Goal: Task Accomplishment & Management: Manage account settings

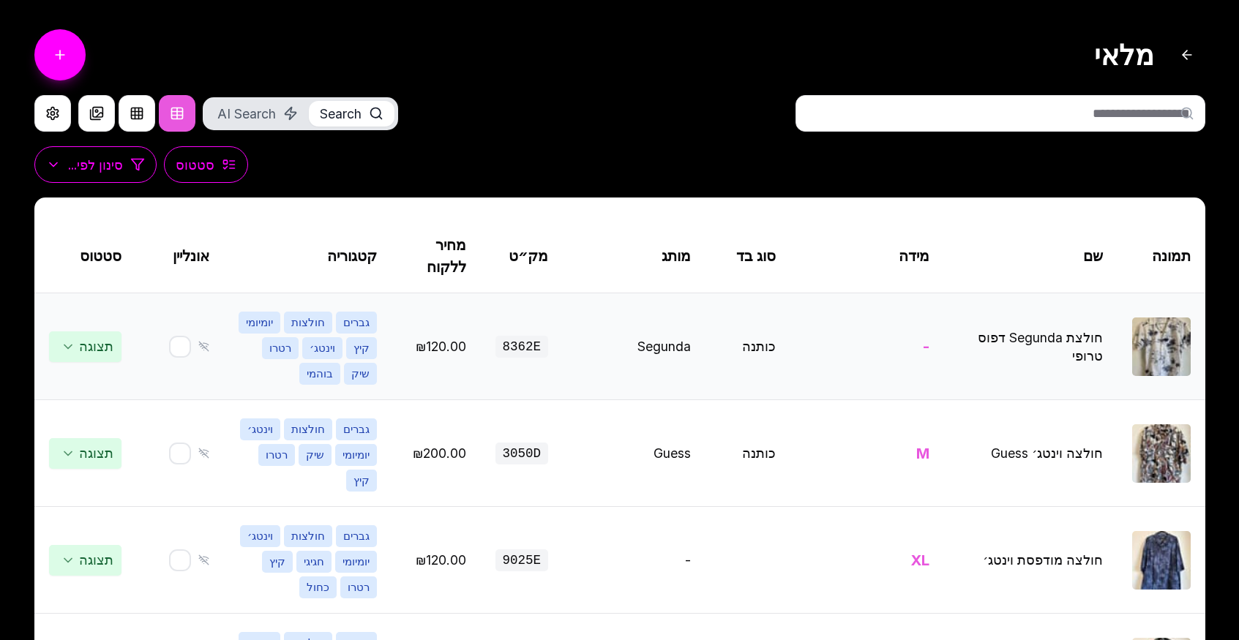
click at [1141, 340] on img at bounding box center [1161, 347] width 59 height 59
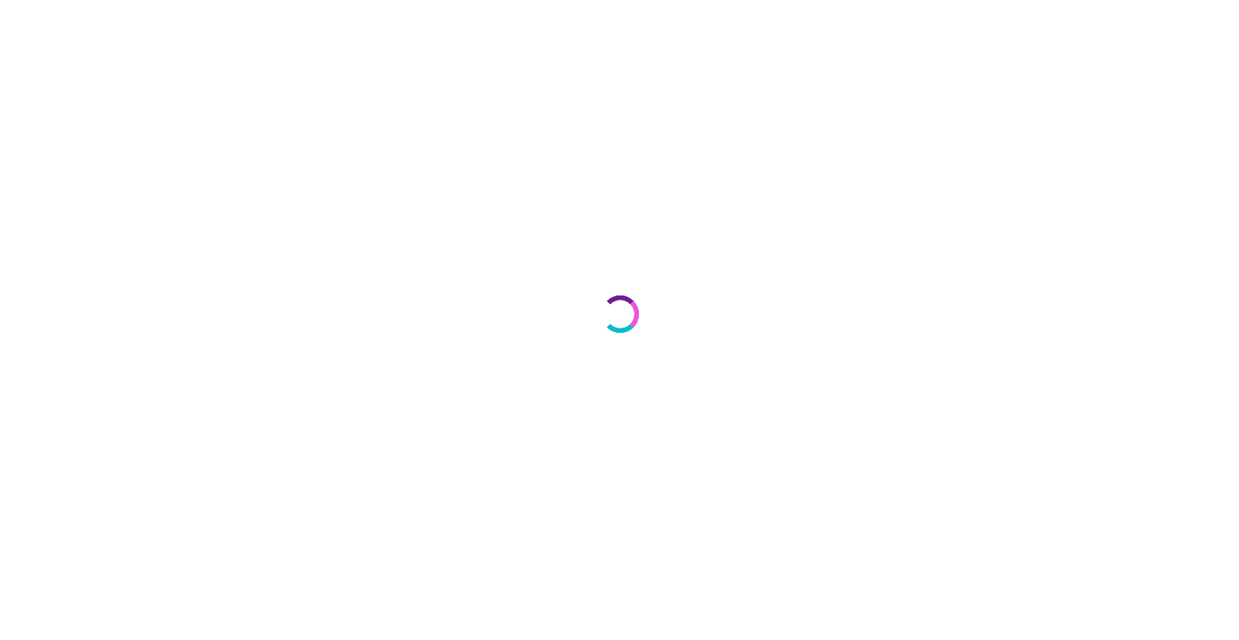
select select "***"
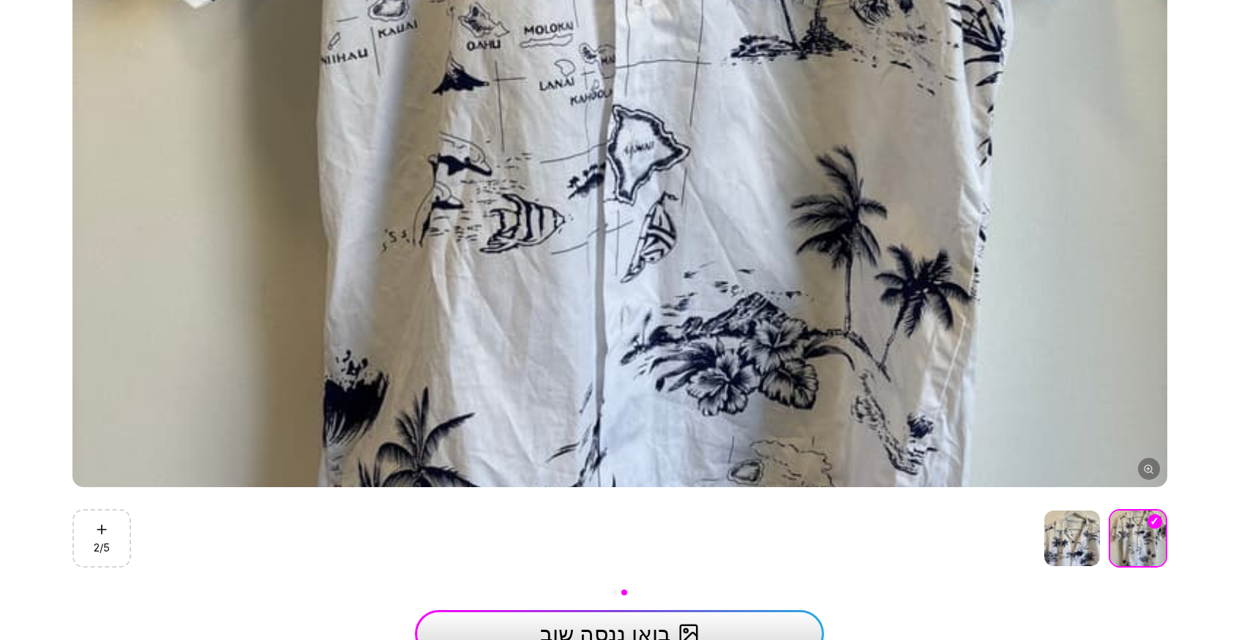
scroll to position [700, 0]
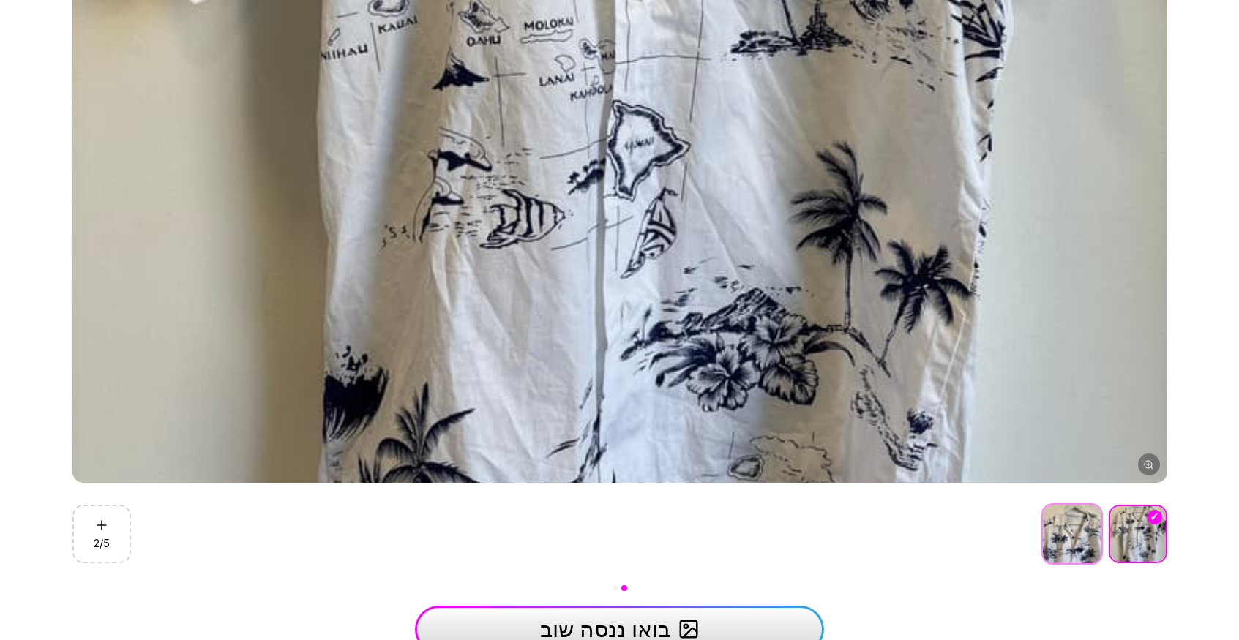
click at [1083, 562] on img at bounding box center [1072, 534] width 59 height 59
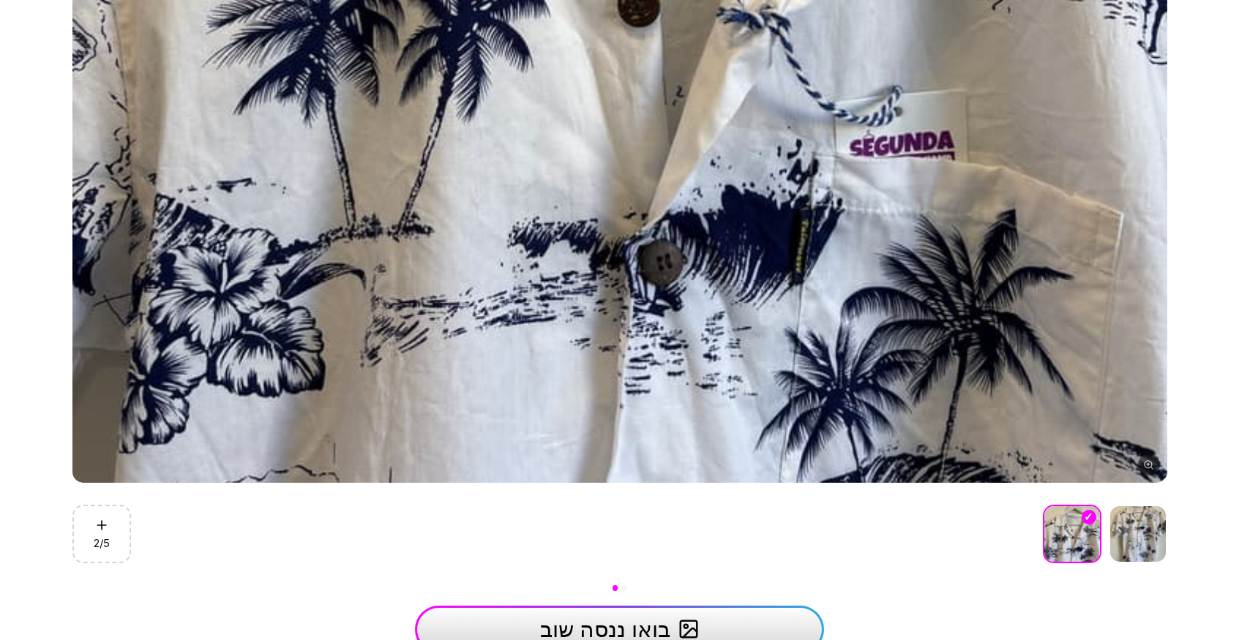
click at [1185, 559] on body "**********" at bounding box center [619, 567] width 1239 height 2534
click at [1141, 545] on img at bounding box center [1138, 534] width 59 height 59
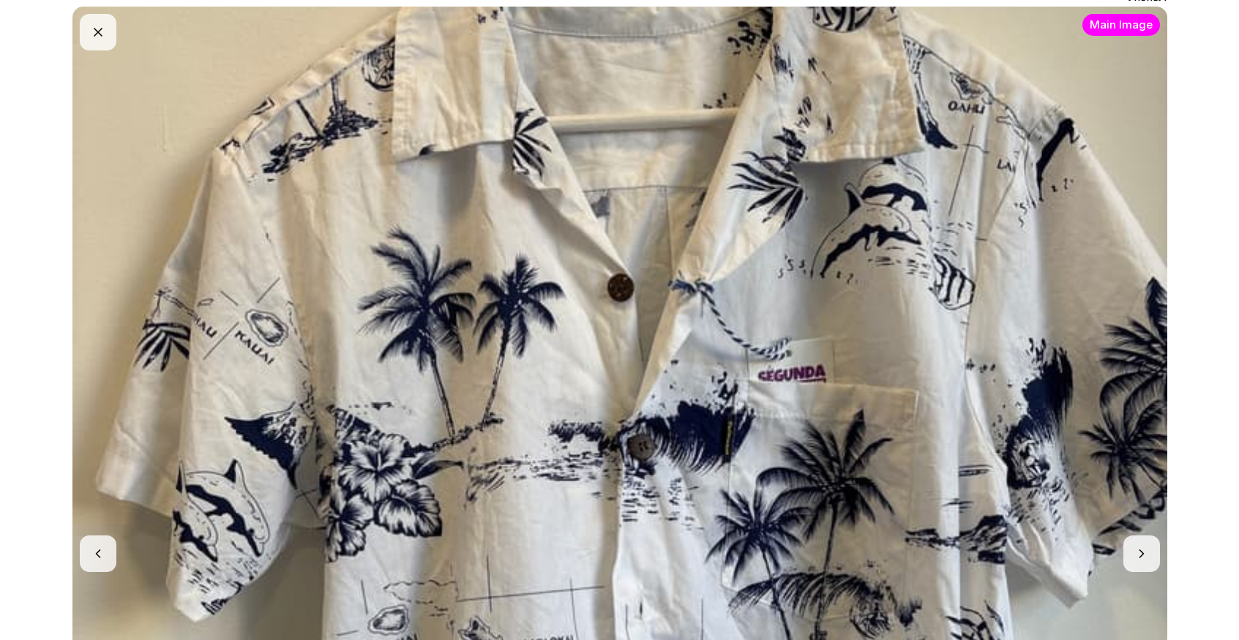
scroll to position [86, 0]
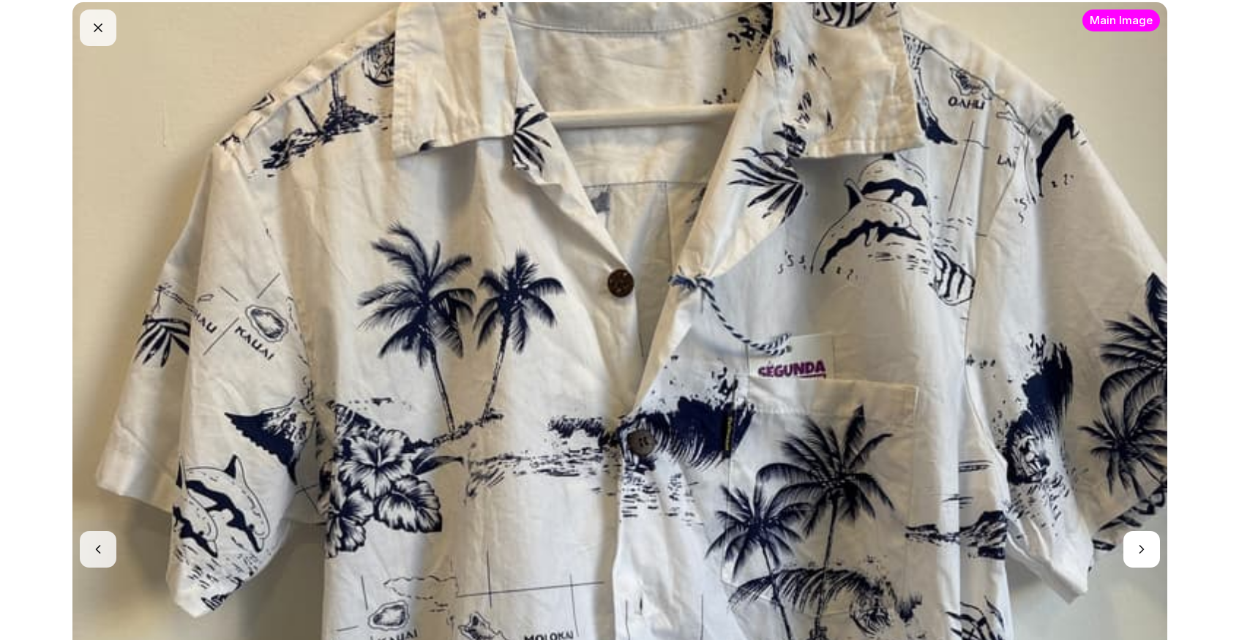
click at [1146, 546] on button "button" at bounding box center [1142, 549] width 37 height 37
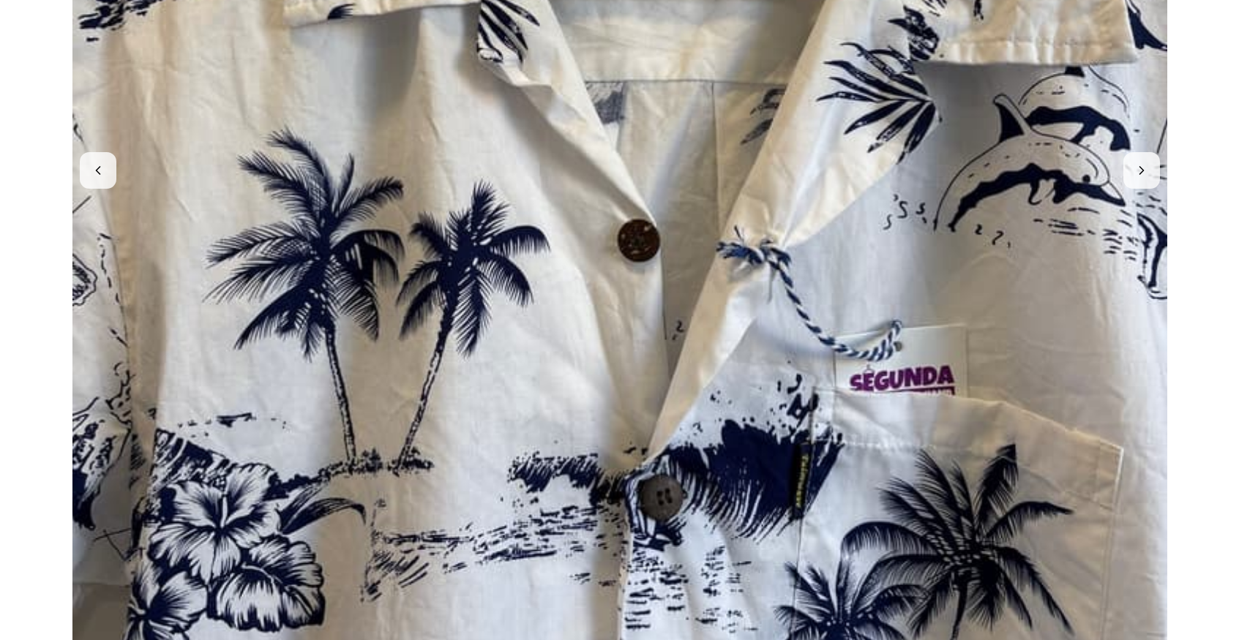
scroll to position [463, 0]
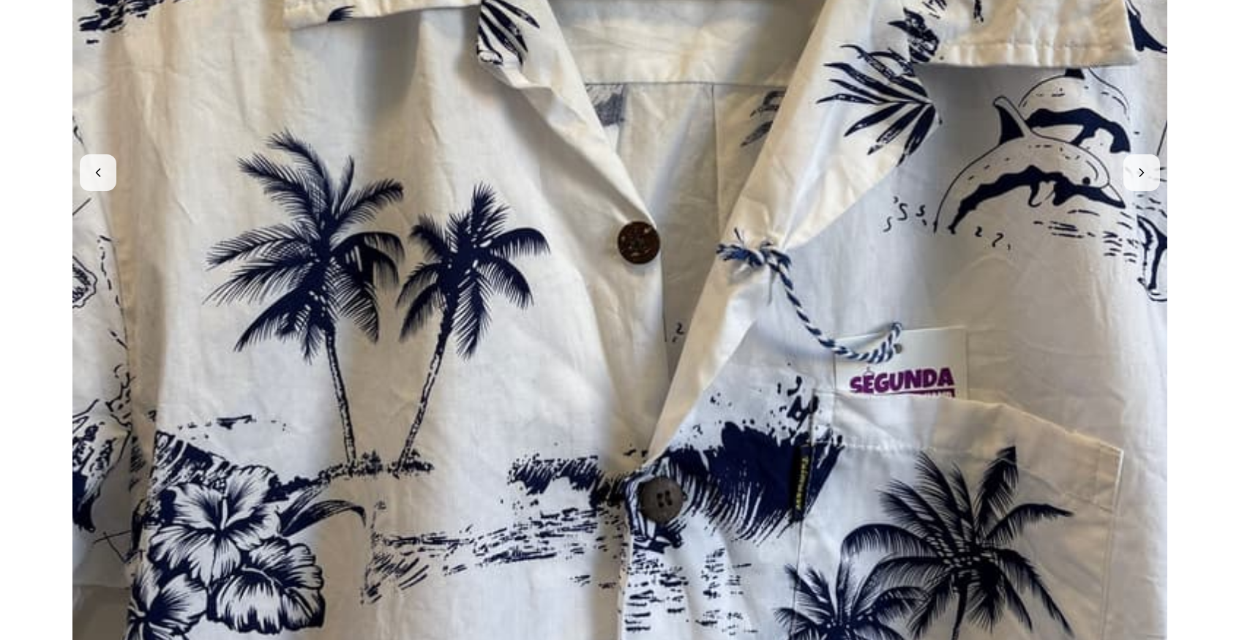
click at [117, 165] on img at bounding box center [619, 172] width 1095 height 1095
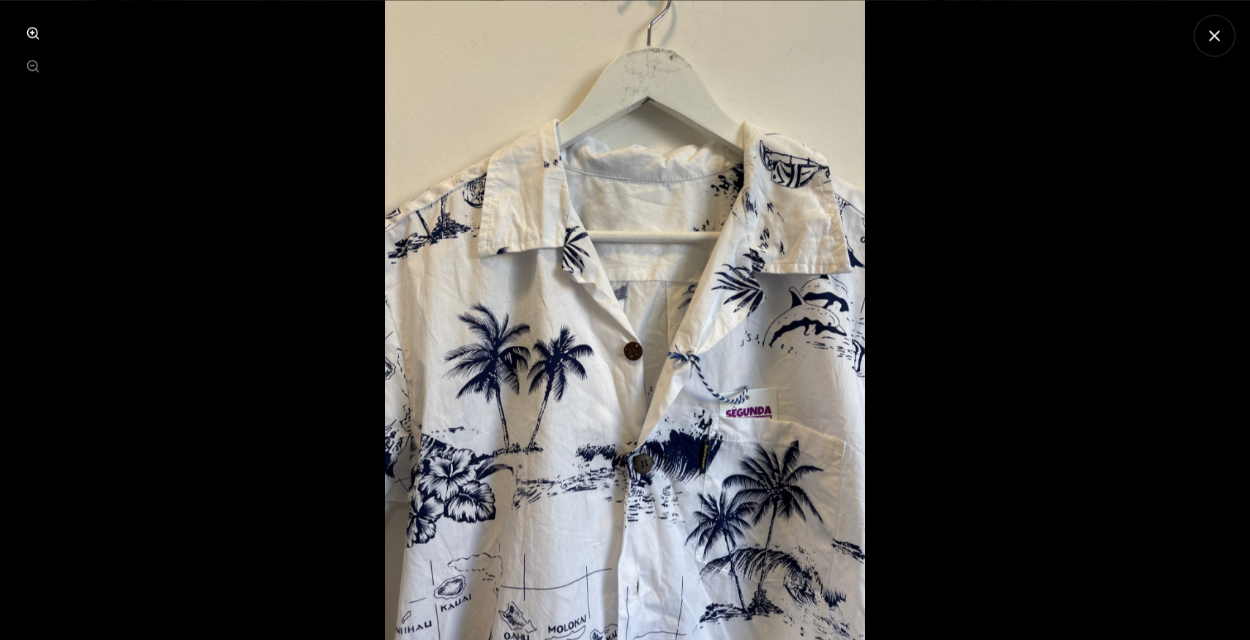
click at [1212, 34] on icon "סגור תצוגת תמונה" at bounding box center [1215, 35] width 18 height 18
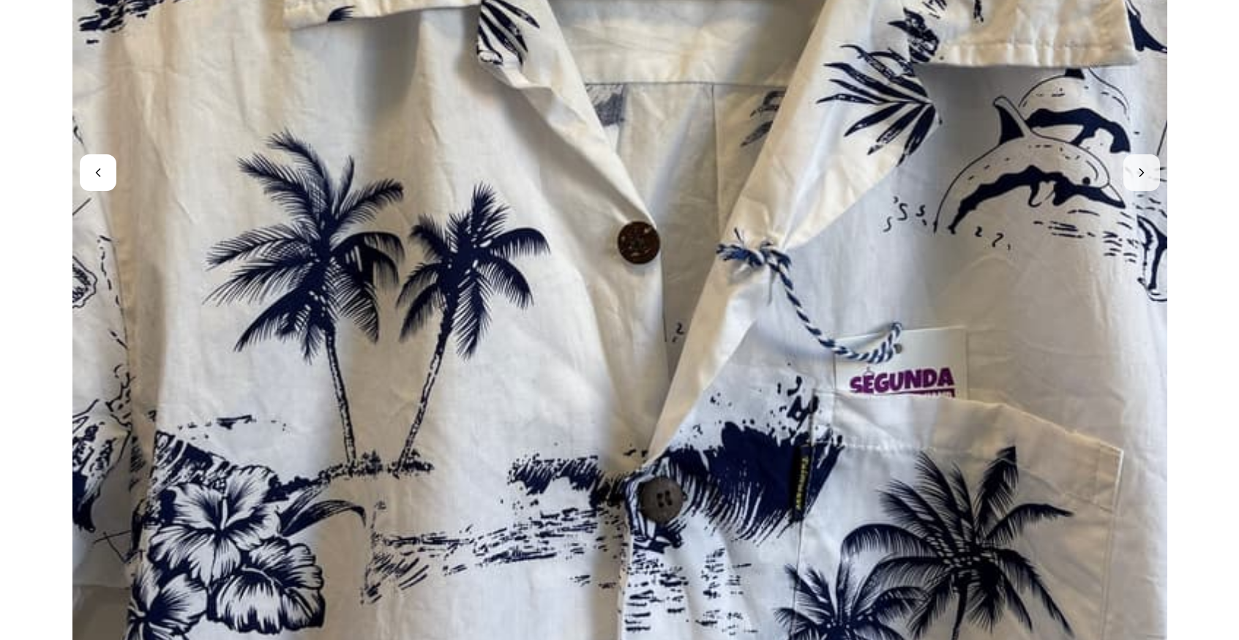
click at [99, 171] on button "button" at bounding box center [98, 172] width 37 height 37
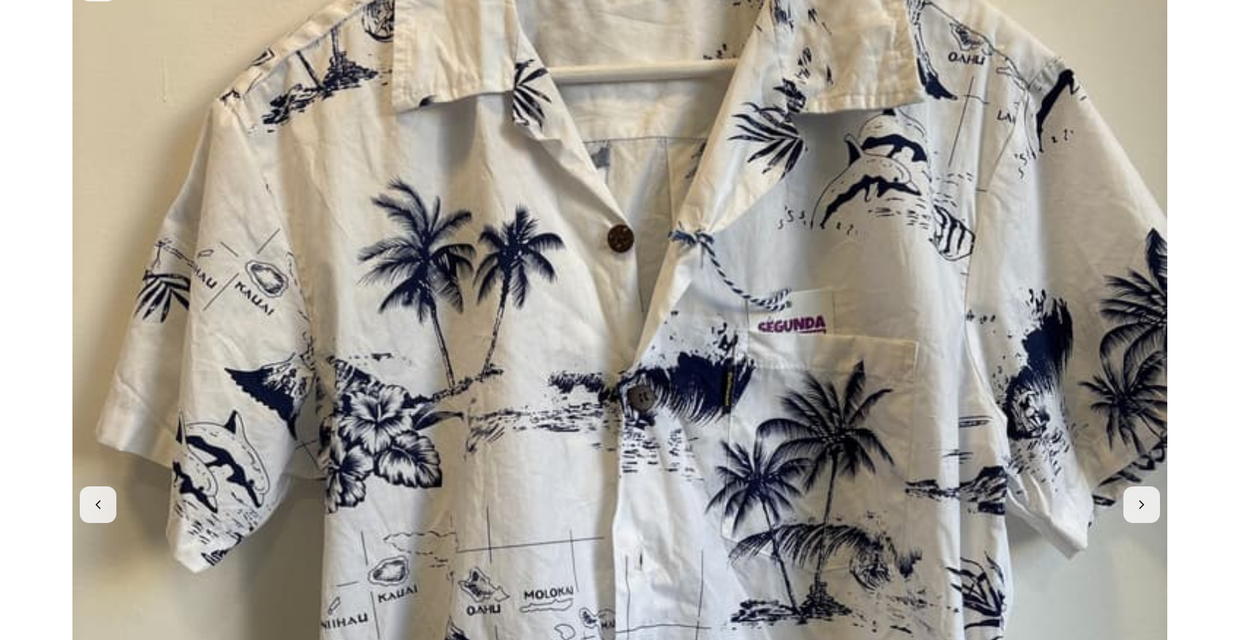
scroll to position [0, 0]
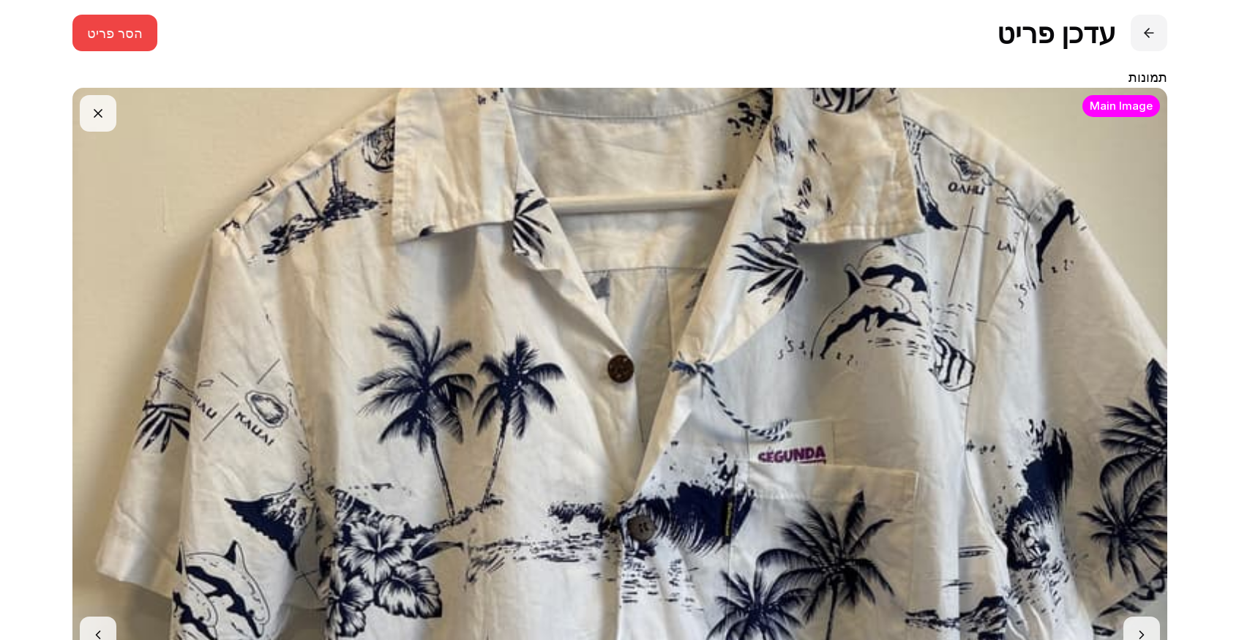
click at [1143, 38] on button at bounding box center [1149, 33] width 37 height 37
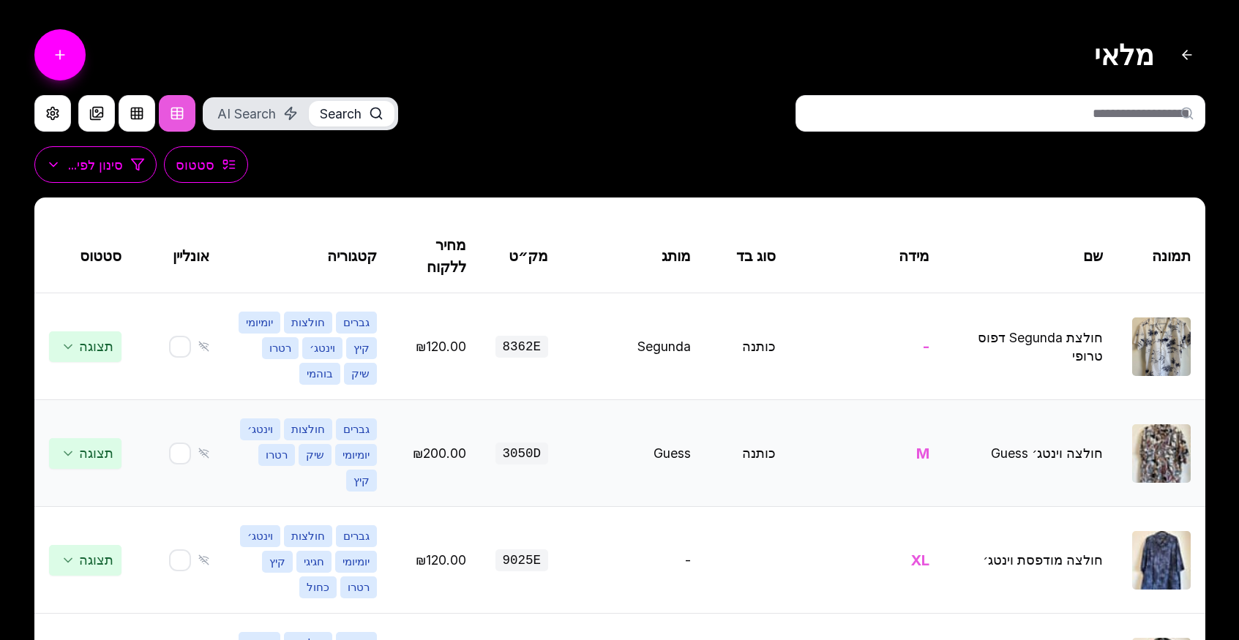
click at [1170, 425] on img at bounding box center [1161, 454] width 59 height 59
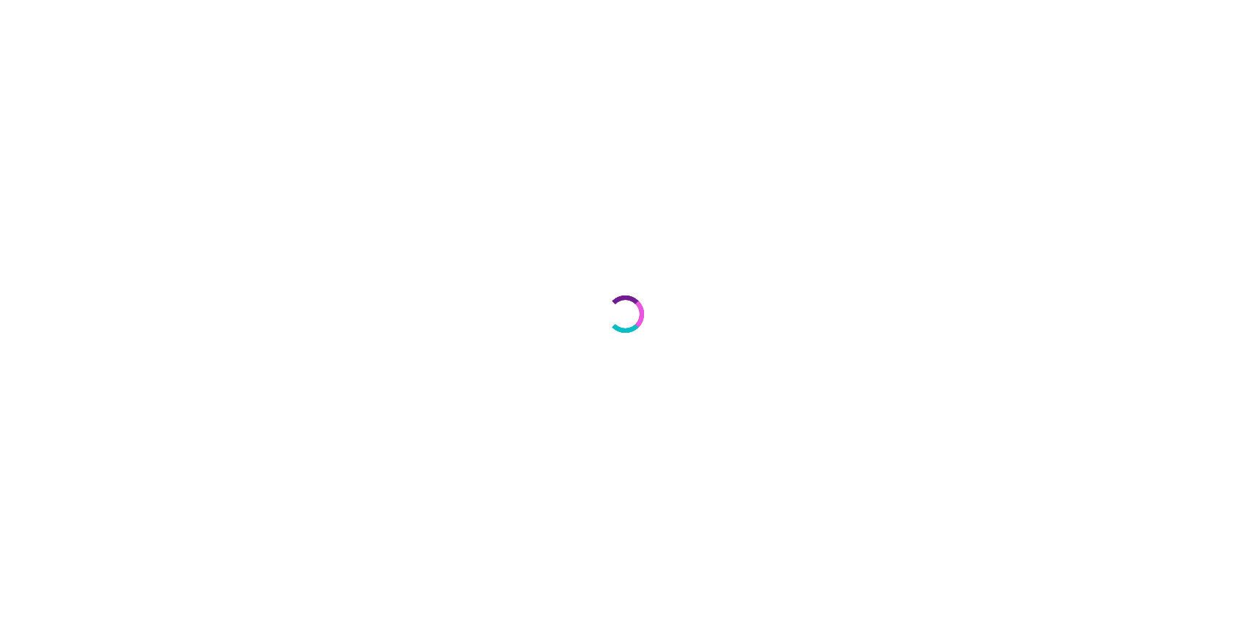
select select "***"
